Goal: Transaction & Acquisition: Download file/media

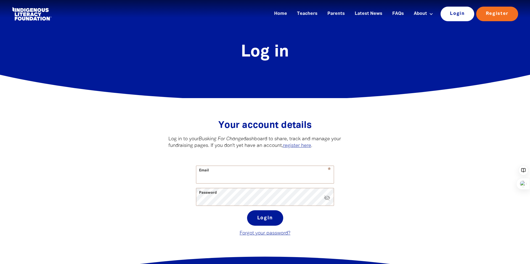
click at [464, 13] on link "Login" at bounding box center [458, 14] width 34 height 14
click at [240, 177] on input "Email" at bounding box center [264, 174] width 137 height 17
click at [234, 174] on input "Email" at bounding box center [264, 174] width 137 height 17
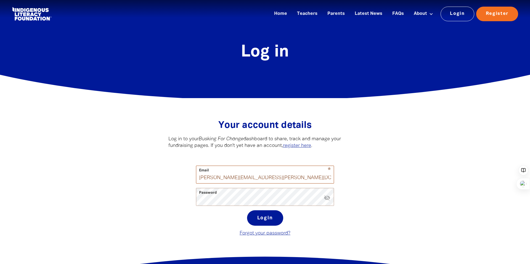
drag, startPoint x: 231, startPoint y: 179, endPoint x: 268, endPoint y: 178, distance: 36.7
click at [268, 178] on input "[PERSON_NAME][EMAIL_ADDRESS][PERSON_NAME][DOMAIN_NAME]" at bounding box center [264, 174] width 137 height 17
drag, startPoint x: 268, startPoint y: 178, endPoint x: 231, endPoint y: 177, distance: 37.6
click at [231, 177] on input "[PERSON_NAME][EMAIL_ADDRESS][PERSON_NAME][DOMAIN_NAME]" at bounding box center [264, 174] width 137 height 17
type input "[PERSON_NAME][EMAIL_ADDRESS][PERSON_NAME][DOMAIN_NAME]"
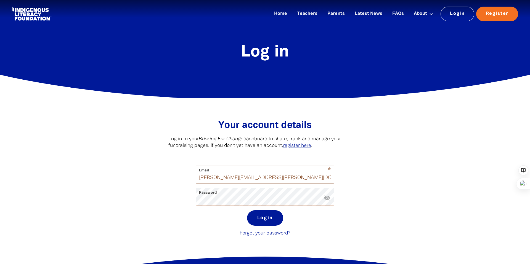
click at [247, 211] on button "Login" at bounding box center [265, 218] width 36 height 15
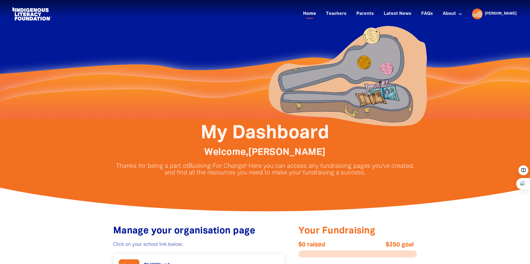
click at [319, 13] on link "Home" at bounding box center [310, 13] width 20 height 9
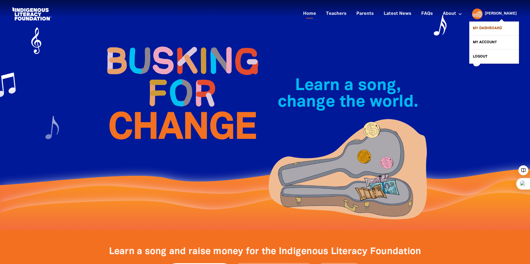
click at [499, 27] on link "My Dashboard" at bounding box center [494, 29] width 50 height 14
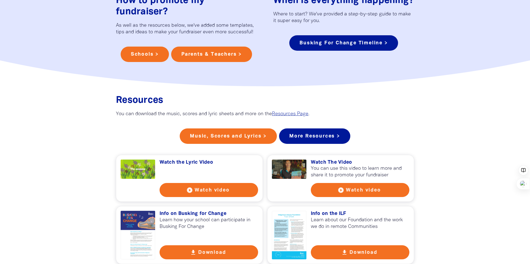
scroll to position [386, 0]
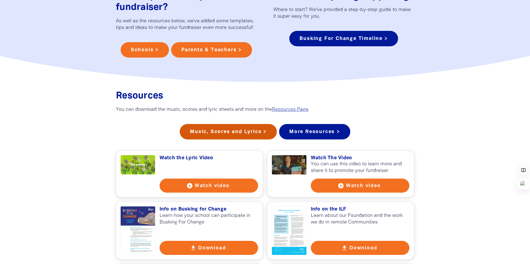
click at [244, 133] on link "Music, Scores and Lyrics >" at bounding box center [228, 131] width 97 height 15
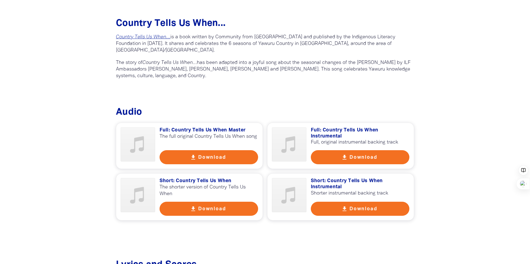
scroll to position [218, 0]
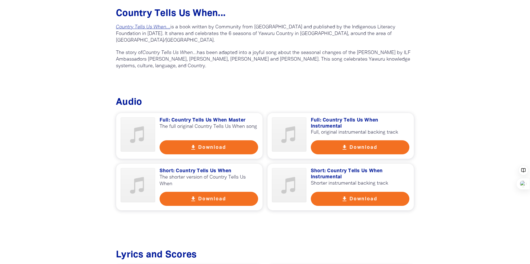
click at [215, 148] on button "get_app Download" at bounding box center [209, 148] width 99 height 14
